Goal: Check status: Check status

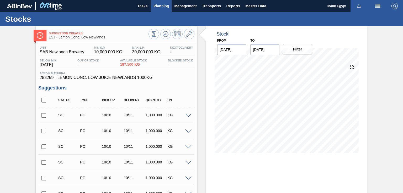
click at [158, 5] on span "Planning" at bounding box center [160, 6] width 15 height 6
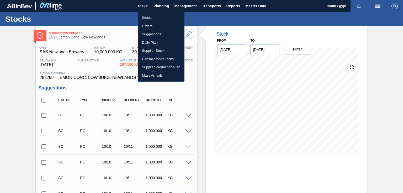
click at [148, 17] on li "Stocks" at bounding box center [161, 18] width 47 height 8
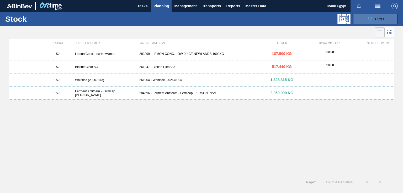
click at [376, 20] on span "Filter" at bounding box center [379, 19] width 9 height 4
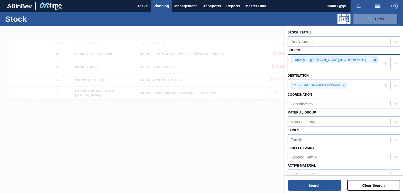
click at [374, 58] on icon at bounding box center [375, 60] width 4 height 4
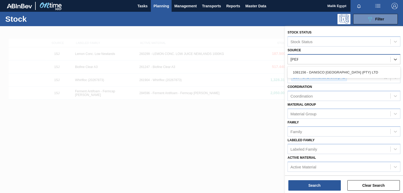
type input "[PERSON_NAME]"
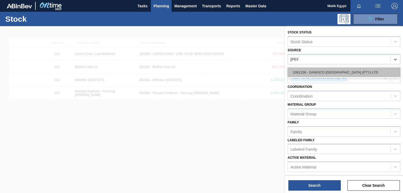
click at [345, 70] on div "1081156 - DANISCO [GEOGRAPHIC_DATA] (PTY) LTD" at bounding box center [343, 73] width 113 height 10
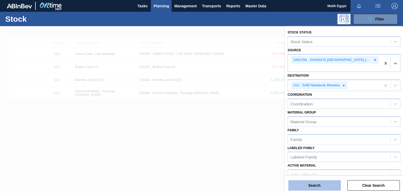
click at [308, 184] on button "Search" at bounding box center [314, 186] width 52 height 10
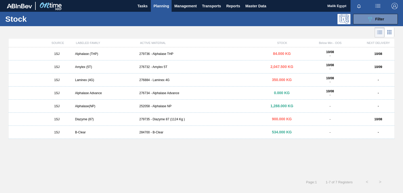
click at [162, 54] on div "279736 - Alphalase THP" at bounding box center [201, 54] width 128 height 4
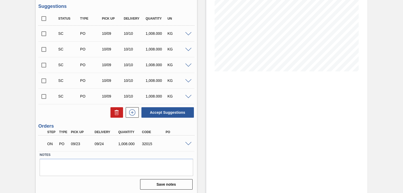
scroll to position [83, 0]
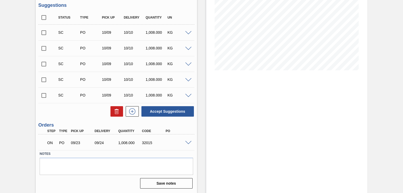
click at [188, 143] on span at bounding box center [188, 143] width 6 height 4
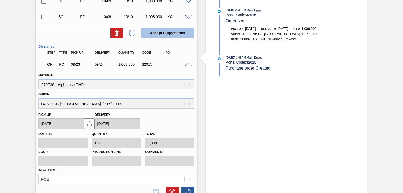
scroll to position [0, 0]
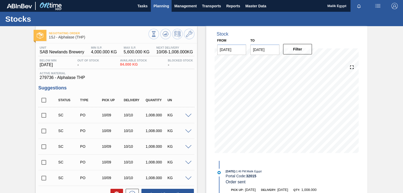
click at [160, 5] on span "Planning" at bounding box center [160, 6] width 15 height 6
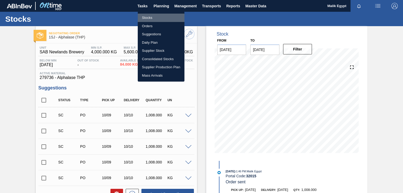
click at [149, 18] on li "Stocks" at bounding box center [161, 18] width 47 height 8
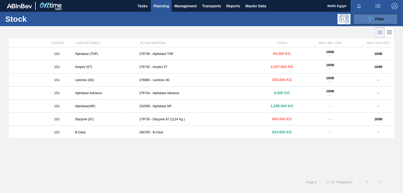
click at [377, 19] on span "Filter" at bounding box center [379, 19] width 9 height 4
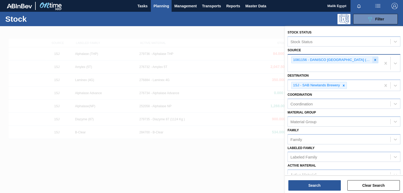
click at [374, 60] on icon at bounding box center [375, 60] width 4 height 4
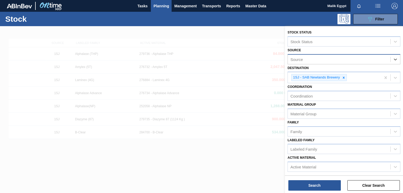
click at [343, 60] on div "Source" at bounding box center [339, 60] width 102 height 8
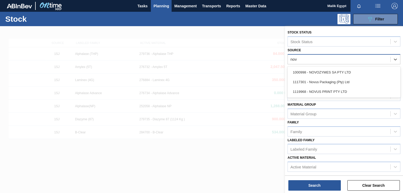
type input "novo"
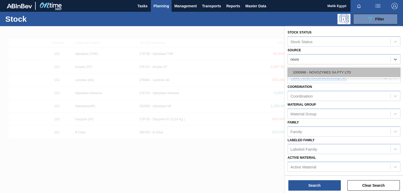
click at [336, 73] on div "1000998 - NOVOZYMES SA PTY LTD" at bounding box center [343, 73] width 113 height 10
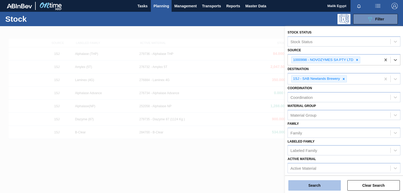
click at [315, 186] on button "Search" at bounding box center [314, 186] width 52 height 10
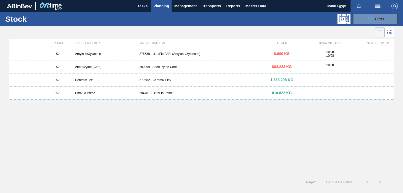
click at [214, 130] on div "1SJ Amylase/Xylanase 276538 - UltraFlo FABI (Amylase/Xylanase) 0.000 KG 10/08 1…" at bounding box center [201, 109] width 385 height 125
click at [381, 18] on span "Filter" at bounding box center [379, 19] width 9 height 4
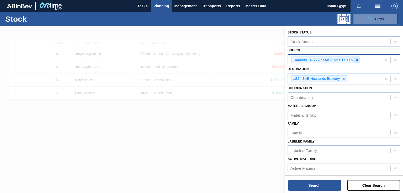
click at [358, 60] on icon at bounding box center [357, 60] width 4 height 4
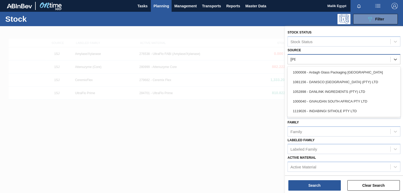
type input "[PERSON_NAME]"
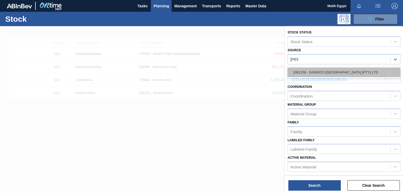
click at [347, 70] on div "1081156 - DANISCO [GEOGRAPHIC_DATA] (PTY) LTD" at bounding box center [343, 73] width 113 height 10
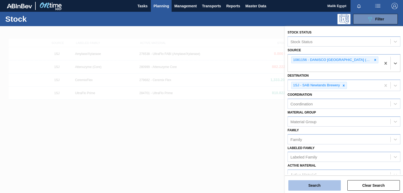
click at [313, 187] on button "Search" at bounding box center [314, 186] width 52 height 10
